Goal: Task Accomplishment & Management: Use online tool/utility

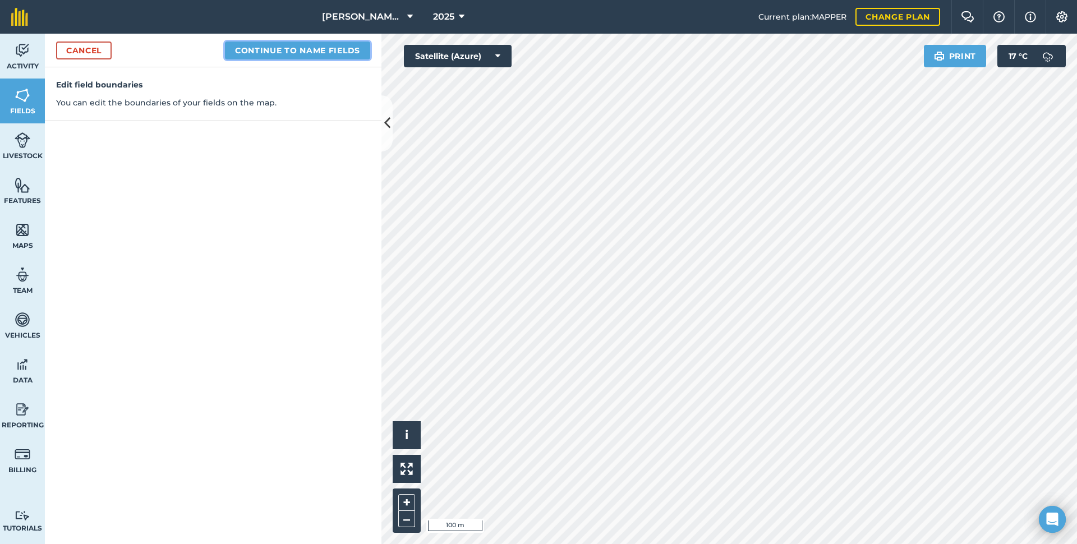
click at [274, 43] on button "Continue to name fields" at bounding box center [297, 50] width 145 height 18
type input "Erics 32"
click at [355, 51] on button "Save" at bounding box center [348, 50] width 43 height 18
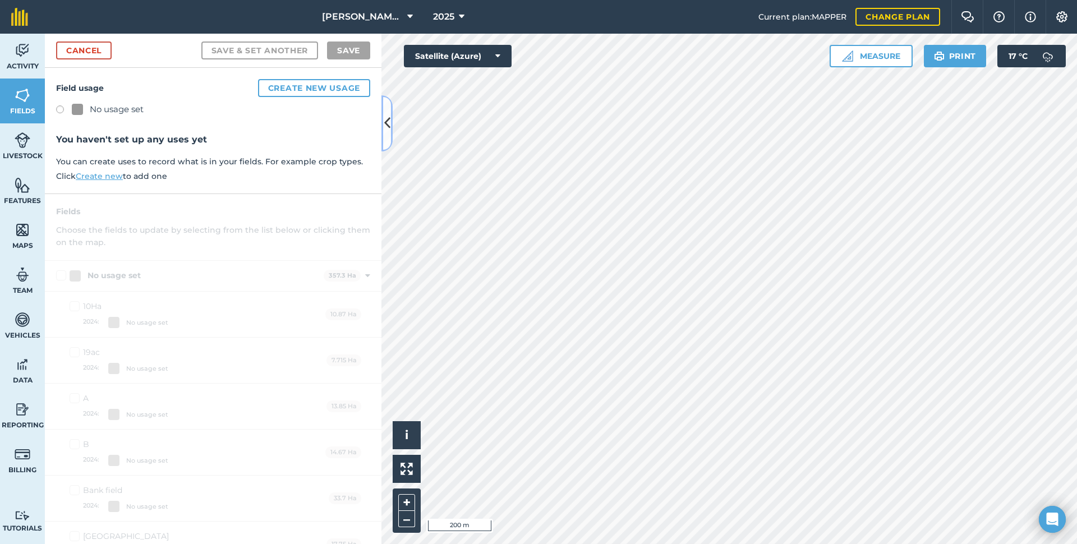
click at [389, 124] on icon at bounding box center [387, 123] width 6 height 20
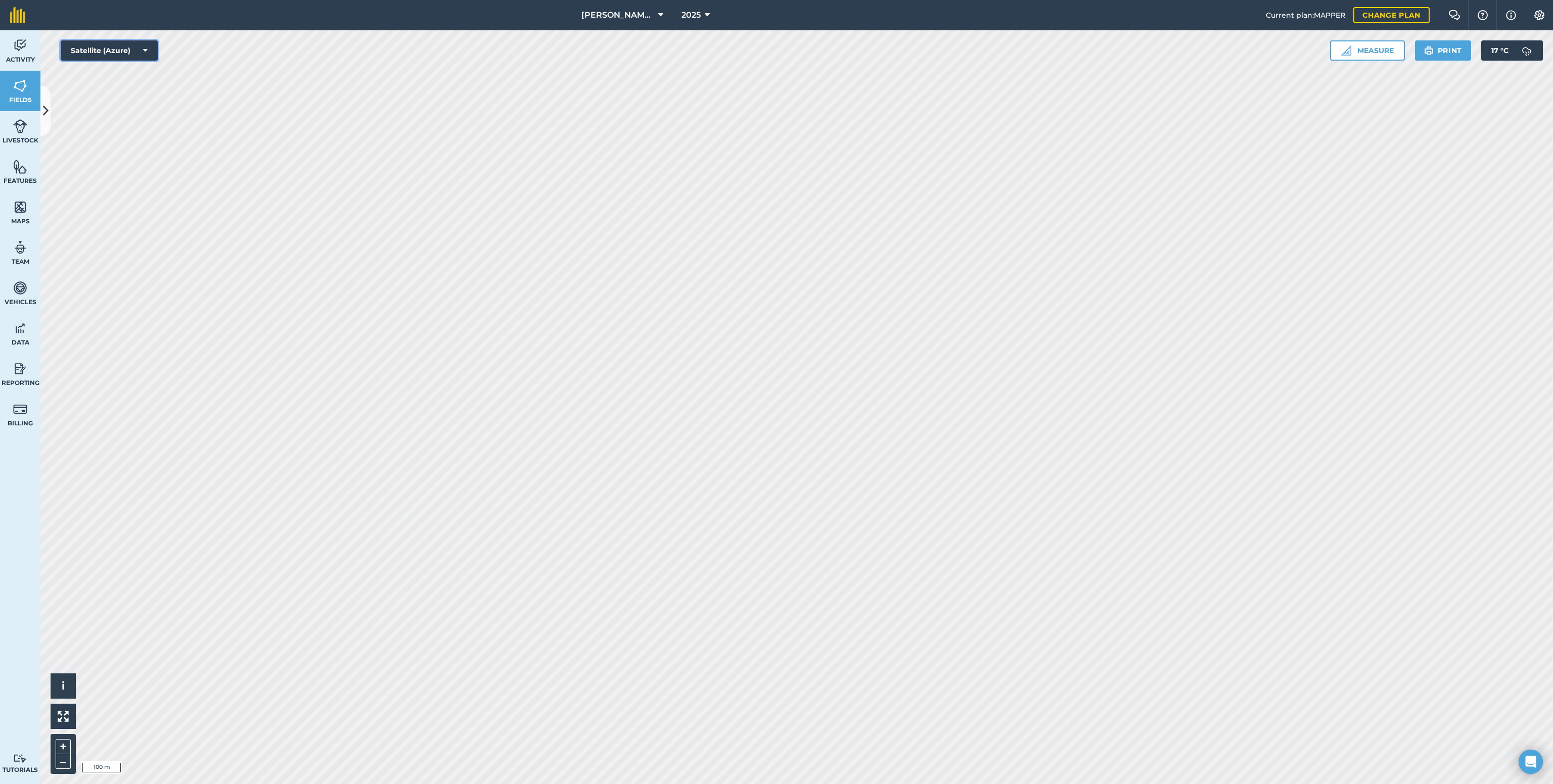
click at [105, 51] on button "Satellite (Azure)" at bounding box center [109, 50] width 97 height 20
click at [96, 128] on button "OpenStreetMap" at bounding box center [109, 132] width 97 height 20
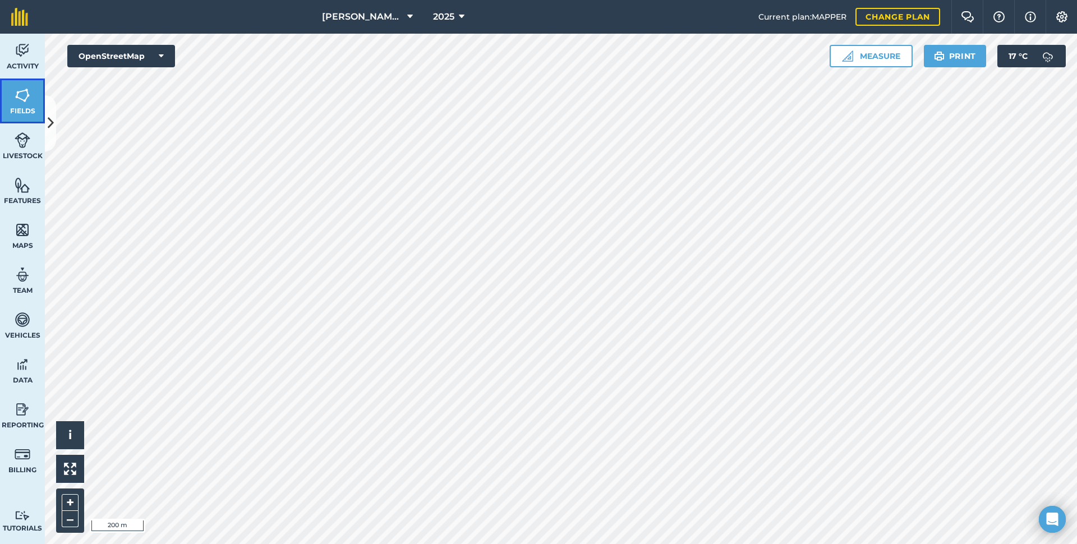
click at [24, 107] on span "Fields" at bounding box center [22, 111] width 45 height 9
click at [48, 123] on icon at bounding box center [51, 123] width 6 height 20
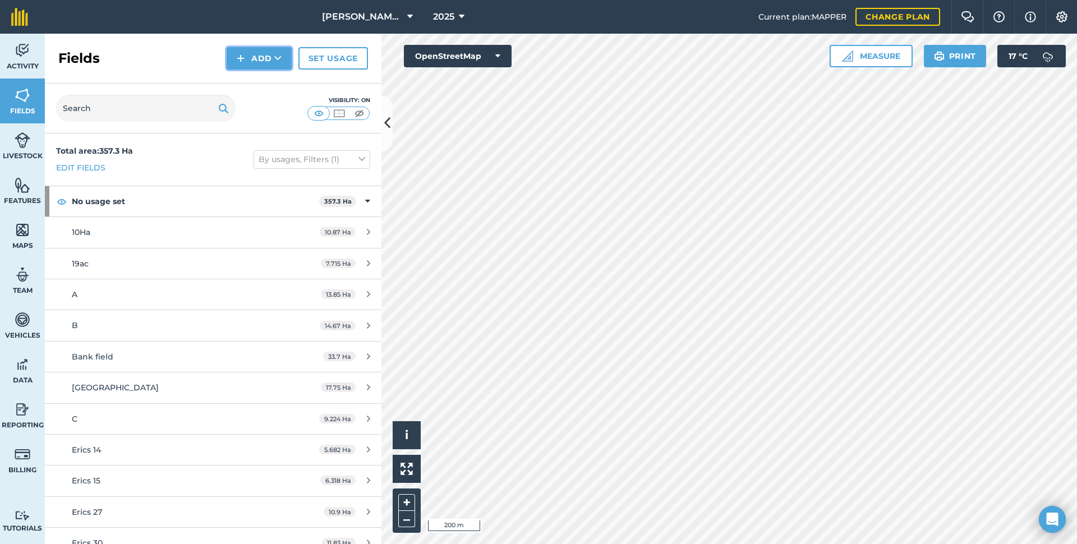
click at [253, 57] on button "Add" at bounding box center [259, 58] width 65 height 22
click at [264, 82] on link "Draw" at bounding box center [259, 83] width 62 height 25
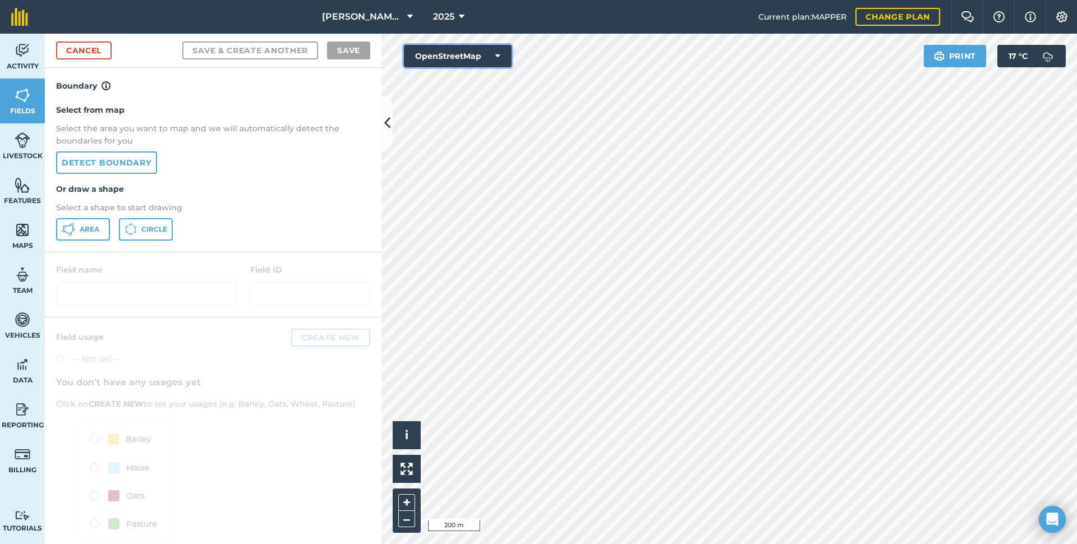
click at [464, 52] on button "OpenStreetMap" at bounding box center [458, 56] width 108 height 22
click at [460, 77] on button "Satellite (Azure)" at bounding box center [458, 78] width 108 height 22
click at [87, 225] on span "Area" at bounding box center [90, 229] width 20 height 9
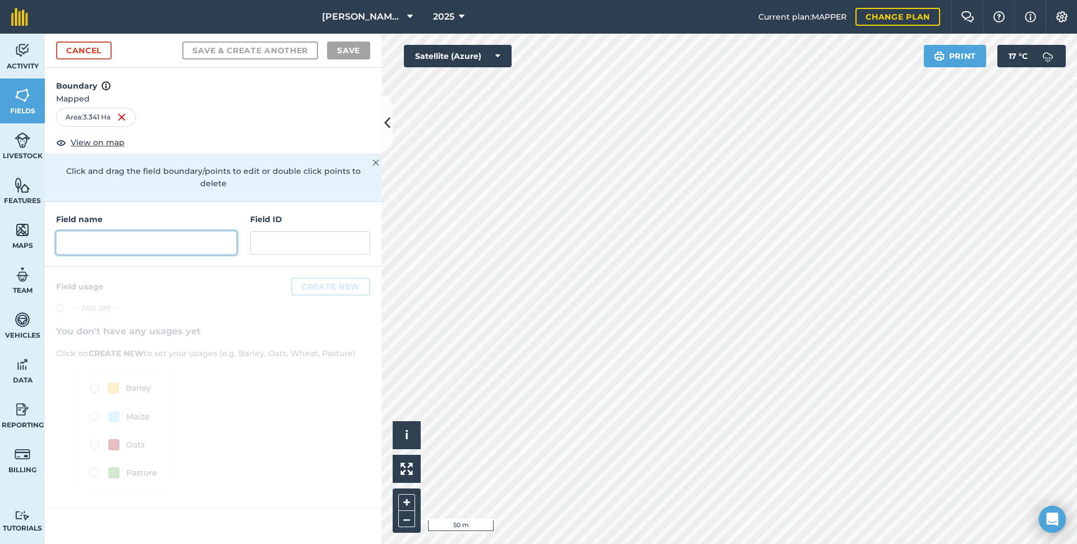
click at [122, 231] on input "text" at bounding box center [146, 243] width 181 height 24
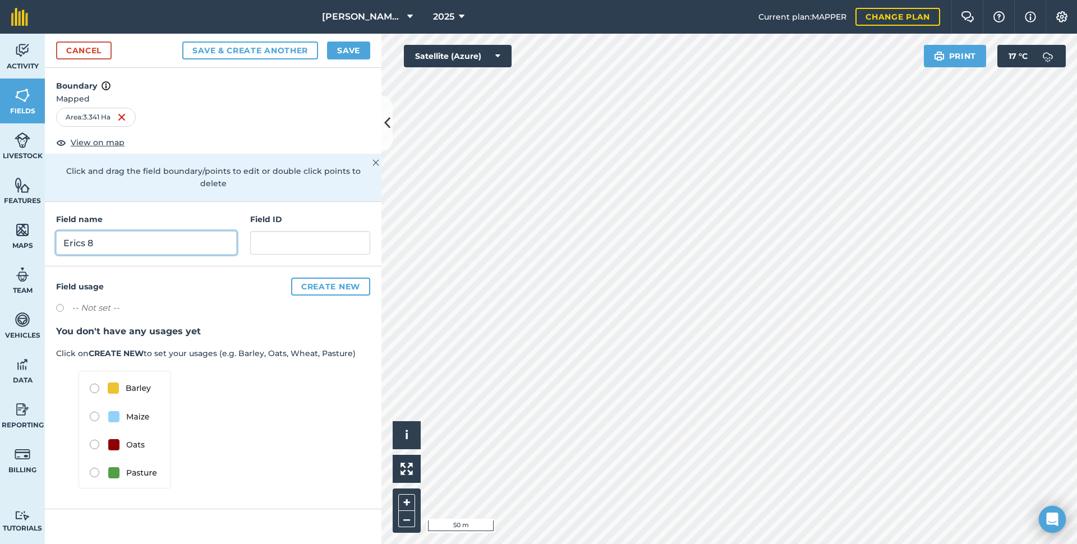
type input "Erics 8"
click at [350, 50] on button "Save" at bounding box center [348, 50] width 43 height 18
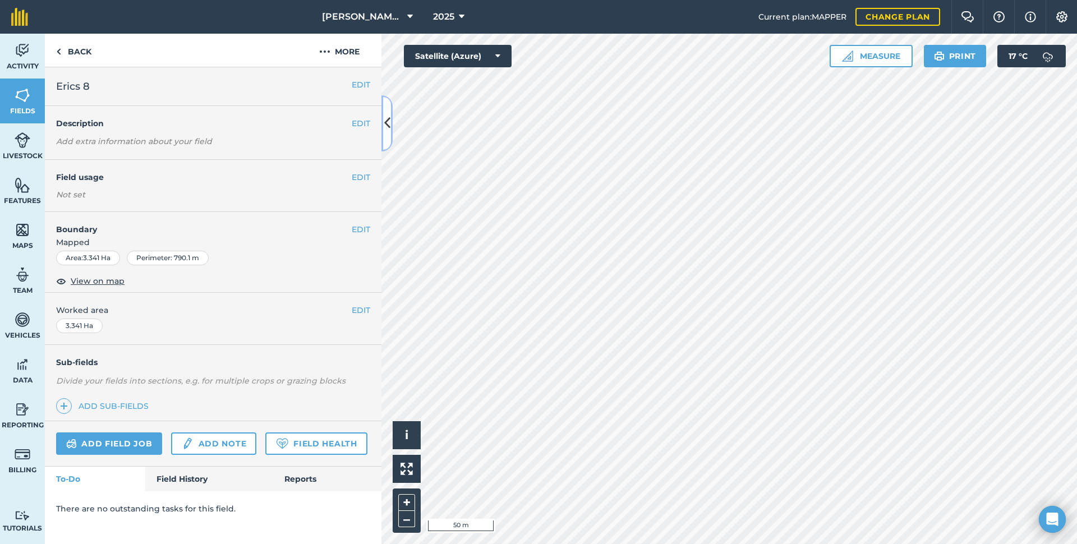
click at [391, 128] on button at bounding box center [386, 123] width 11 height 56
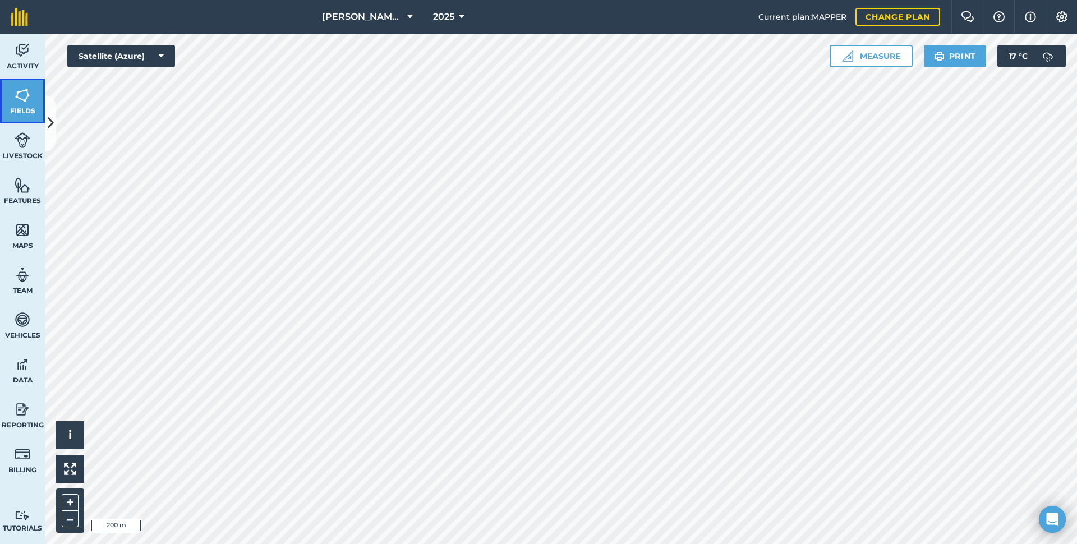
click at [28, 94] on img at bounding box center [23, 95] width 16 height 17
click at [128, 56] on button "Satellite (Azure)" at bounding box center [121, 56] width 108 height 22
click at [127, 143] on button "OpenStreetMap" at bounding box center [121, 146] width 108 height 22
